Goal: Transaction & Acquisition: Purchase product/service

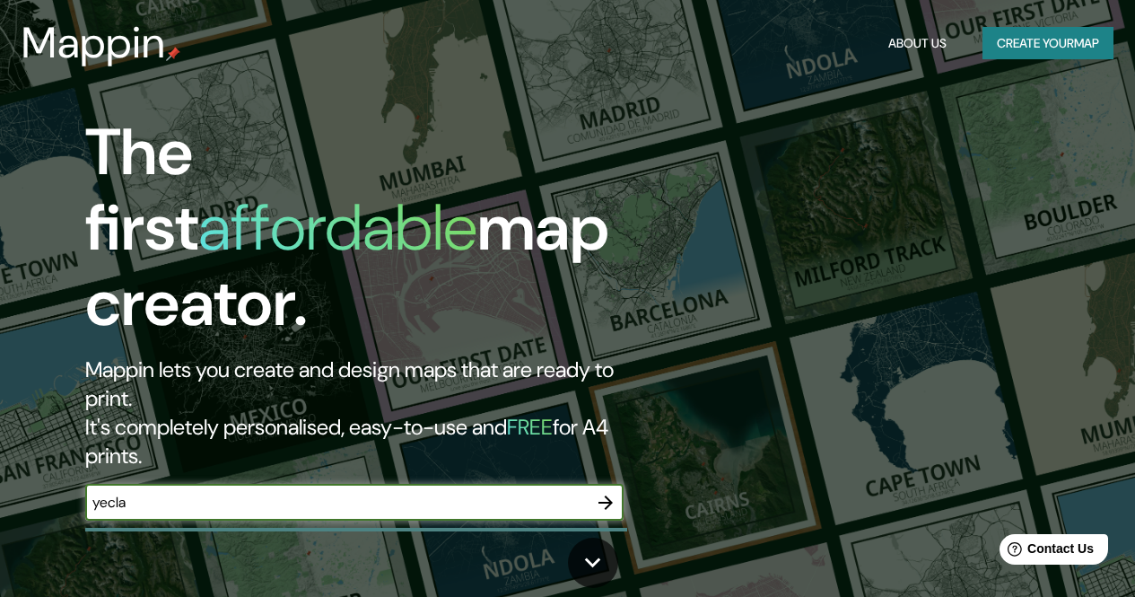
type input "yecla"
click at [604, 492] on icon "button" at bounding box center [606, 503] width 22 height 22
type input "yecla, [GEOGRAPHIC_DATA]"
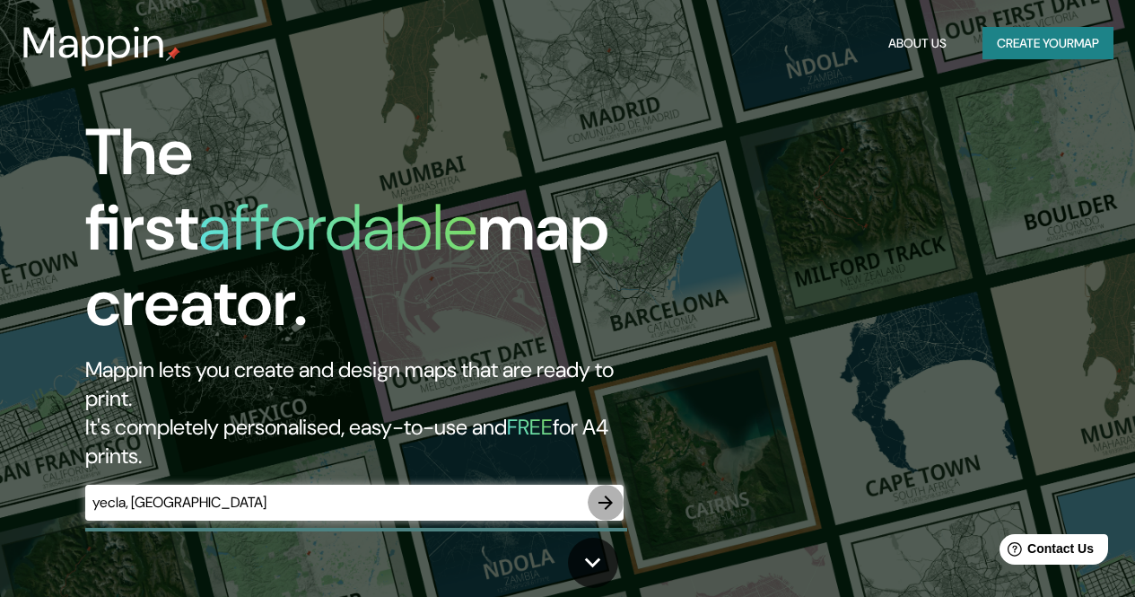
click at [605, 492] on icon "button" at bounding box center [606, 503] width 22 height 22
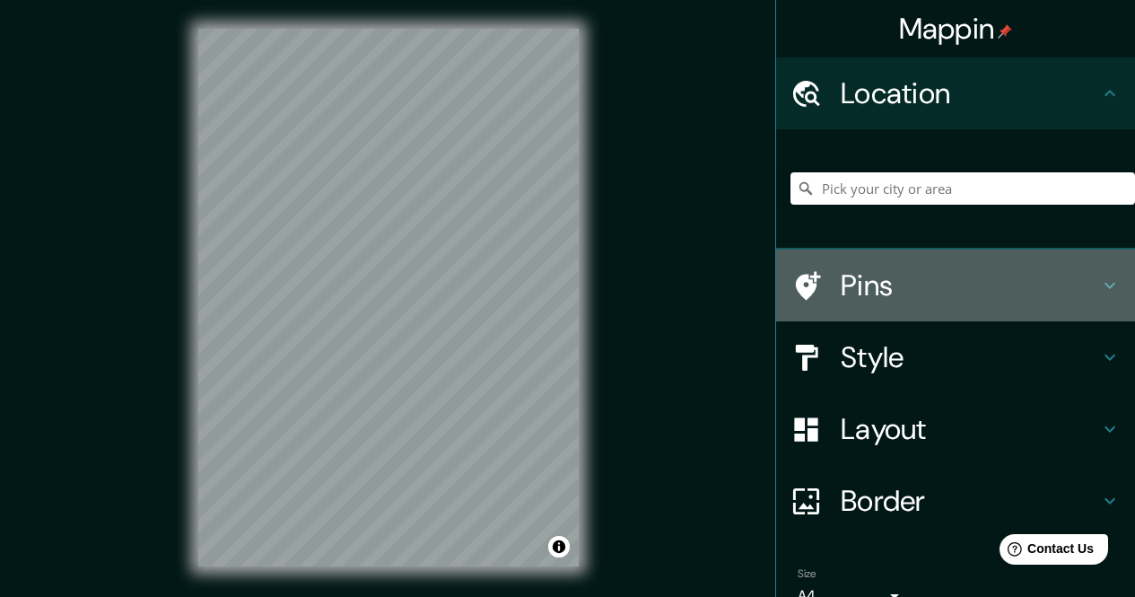
click at [993, 276] on h4 "Pins" at bounding box center [970, 285] width 258 height 36
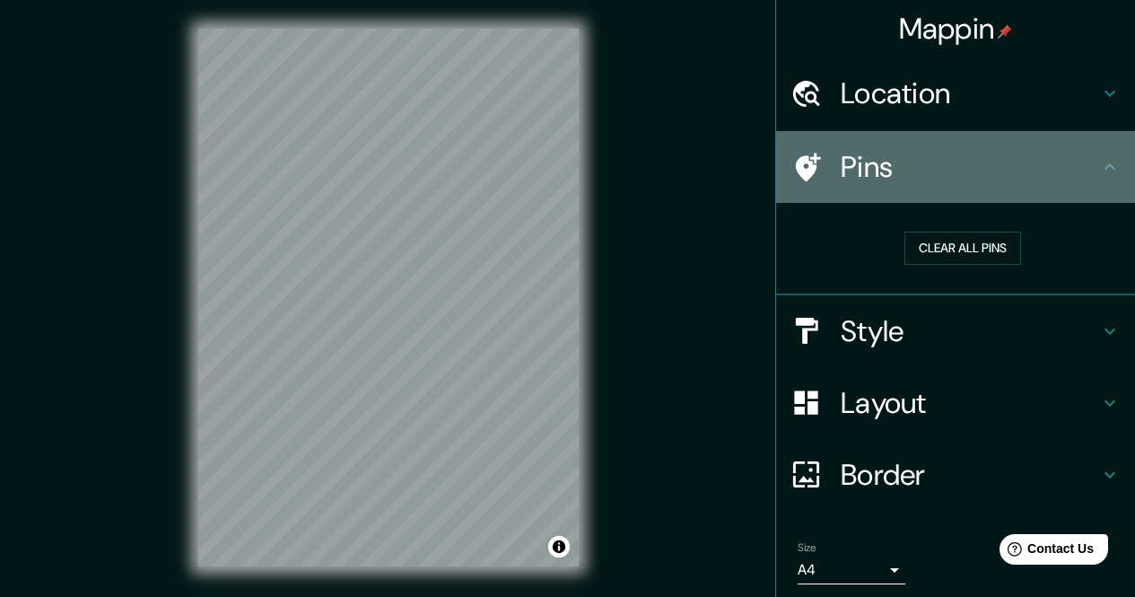
click at [1046, 182] on h4 "Pins" at bounding box center [970, 167] width 258 height 36
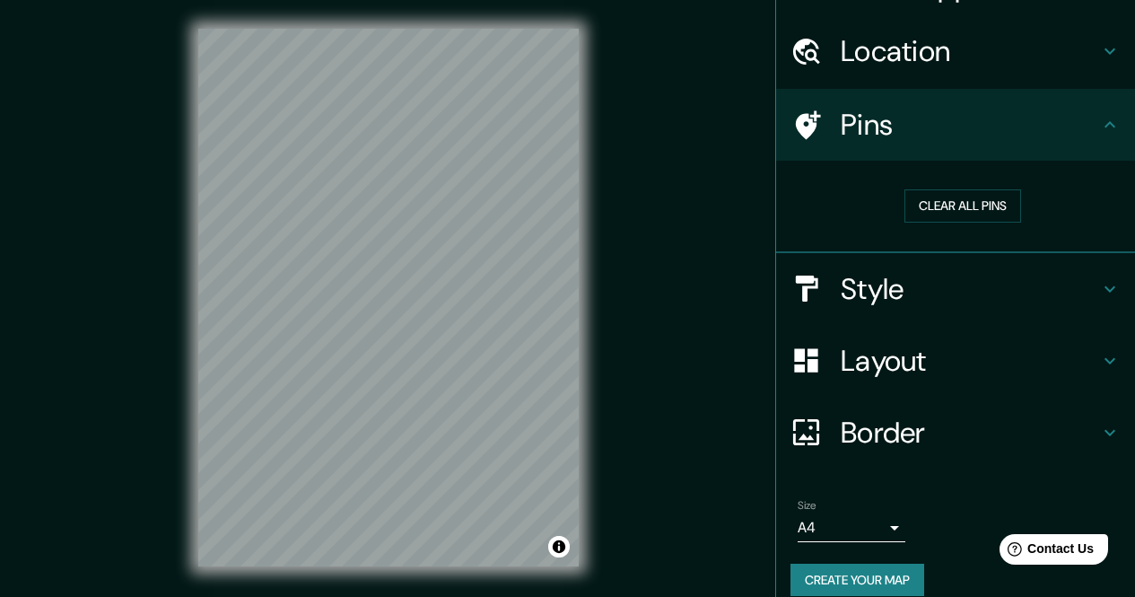
scroll to position [63, 0]
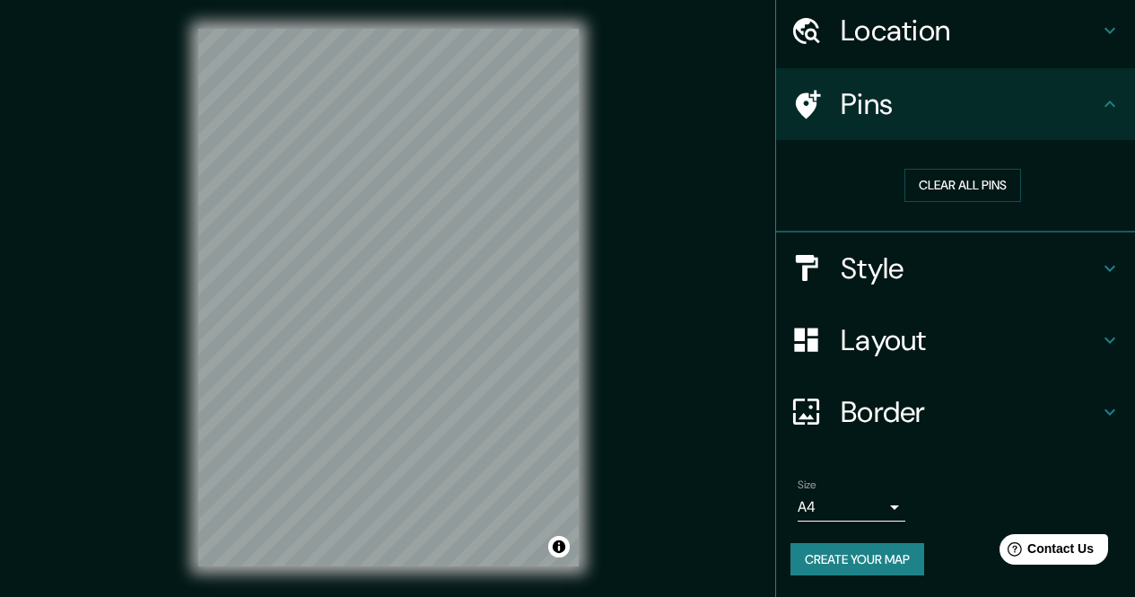
click at [635, 371] on div "Mappin Location Pins Clear all pins Style Layout Border Choose a border. Hint :…" at bounding box center [567, 311] width 1135 height 623
